Goal: Task Accomplishment & Management: Manage account settings

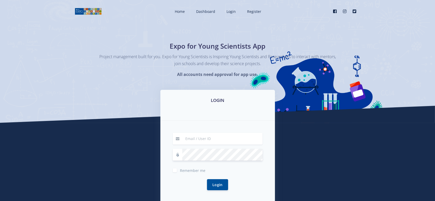
click at [207, 139] on input at bounding box center [222, 139] width 80 height 12
type input "raven@exposcience.co.za"
click at [207, 179] on button "Login" at bounding box center [217, 184] width 21 height 11
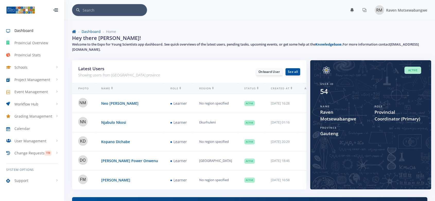
scroll to position [257128, 257057]
click at [32, 138] on span "User Management" at bounding box center [30, 140] width 32 height 5
click at [22, 185] on link "Learners" at bounding box center [32, 185] width 64 height 9
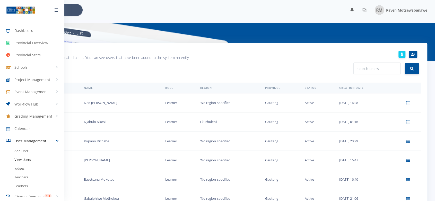
scroll to position [4, 4]
click at [354, 65] on input "text" at bounding box center [376, 69] width 47 height 12
type input "moolman"
click at [404, 63] on button "submit" at bounding box center [411, 68] width 14 height 11
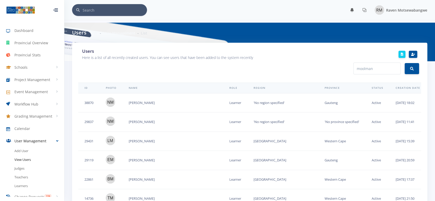
scroll to position [4, 4]
click at [434, 104] on icon at bounding box center [437, 103] width 4 height 4
click at [392, 114] on link "Edit" at bounding box center [416, 115] width 49 height 10
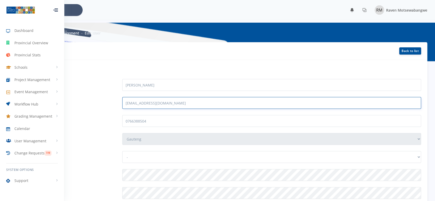
click at [193, 107] on input "[EMAIL_ADDRESS][DOMAIN_NAME]" at bounding box center [271, 103] width 299 height 12
drag, startPoint x: 189, startPoint y: 104, endPoint x: 115, endPoint y: 103, distance: 73.8
click at [115, 103] on div "Email nathanmoolman289@gmail.com" at bounding box center [220, 103] width 408 height 12
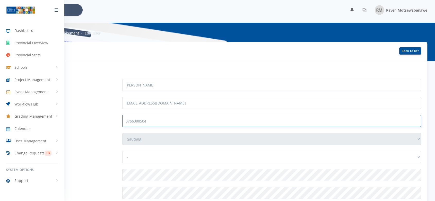
click at [155, 119] on input "0766388504" at bounding box center [271, 121] width 299 height 12
drag, startPoint x: 136, startPoint y: 121, endPoint x: 119, endPoint y: 118, distance: 17.7
click at [119, 118] on div "0766388504" at bounding box center [271, 121] width 306 height 12
paste input "[EMAIL_ADDRESS][DOMAIN_NAME]"
type input "[EMAIL_ADDRESS][DOMAIN_NAME]"
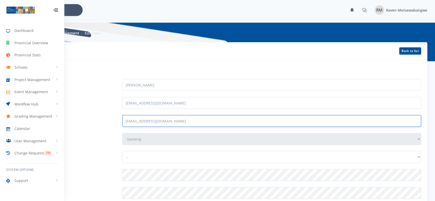
click at [208, 122] on input "[EMAIL_ADDRESS][DOMAIN_NAME]" at bounding box center [271, 121] width 299 height 12
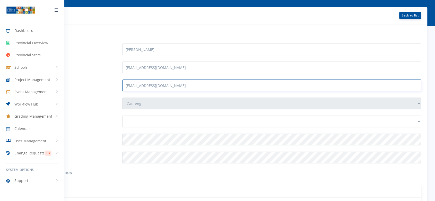
scroll to position [86, 0]
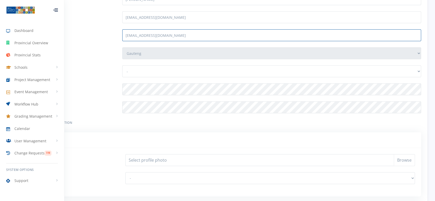
click at [97, 69] on label "Region" at bounding box center [67, 70] width 102 height 10
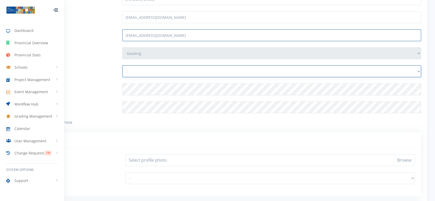
click at [122, 69] on select "- Johannesburg Ekurhuleni Gauteng South Northern Gauteng" at bounding box center [271, 71] width 299 height 12
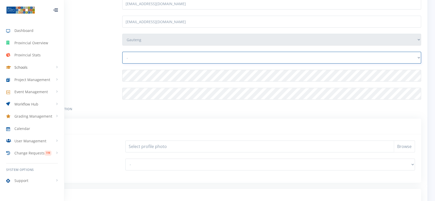
scroll to position [57, 0]
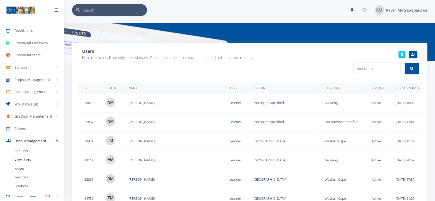
scroll to position [4, 4]
click at [432, 102] on link at bounding box center [437, 103] width 10 height 10
click at [392, 114] on link "Edit" at bounding box center [416, 115] width 49 height 10
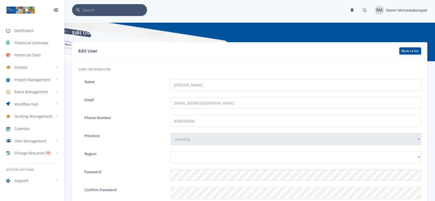
scroll to position [4, 4]
click at [202, 122] on input "0766388504" at bounding box center [296, 121] width 251 height 12
drag, startPoint x: 202, startPoint y: 122, endPoint x: 177, endPoint y: 122, distance: 25.7
click at [177, 122] on input "0766388504" at bounding box center [296, 121] width 251 height 12
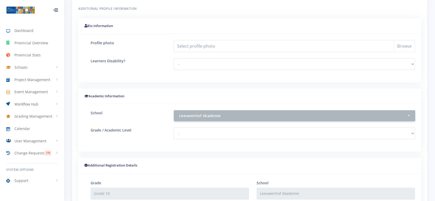
scroll to position [228, 0]
